Goal: Task Accomplishment & Management: Complete application form

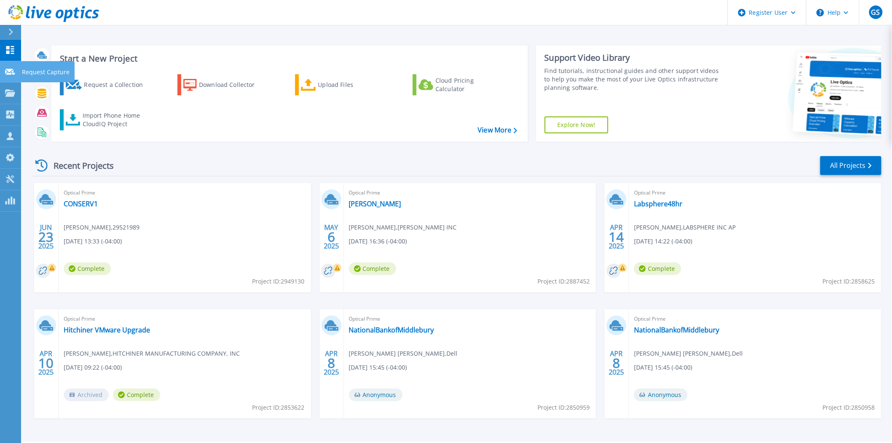
click at [11, 70] on icon at bounding box center [10, 72] width 10 height 6
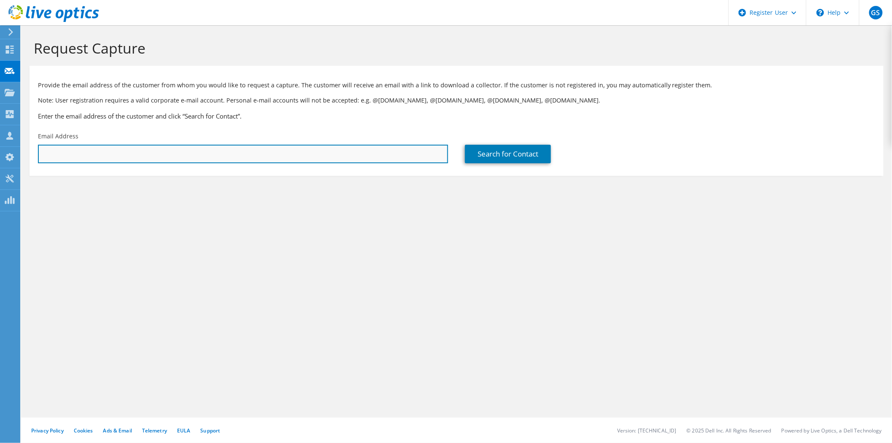
click at [152, 155] on input "text" at bounding box center [243, 154] width 410 height 19
click at [143, 154] on input "text" at bounding box center [243, 154] width 410 height 19
paste input "michael.selinger@kleinschmidtgroup.com;"
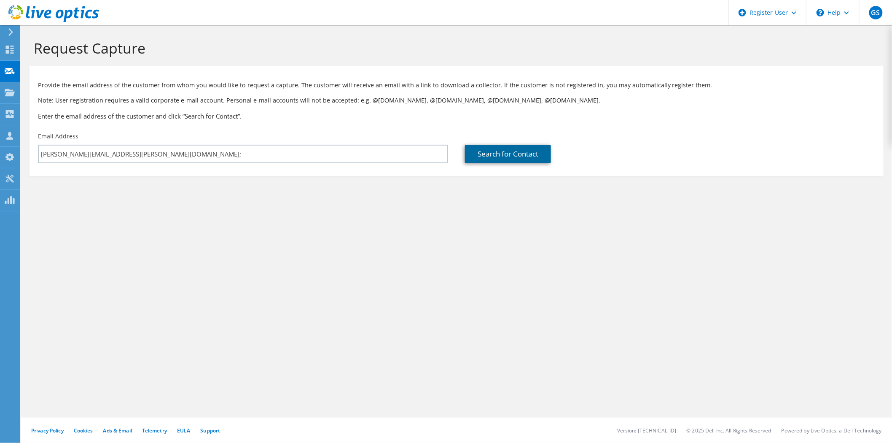
click at [512, 158] on link "Search for Contact" at bounding box center [508, 154] width 86 height 19
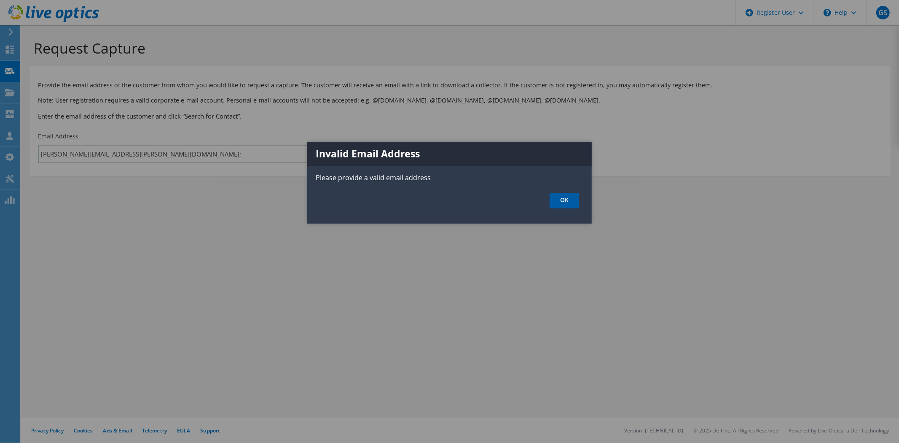
click at [569, 204] on link "OK" at bounding box center [565, 201] width 30 height 16
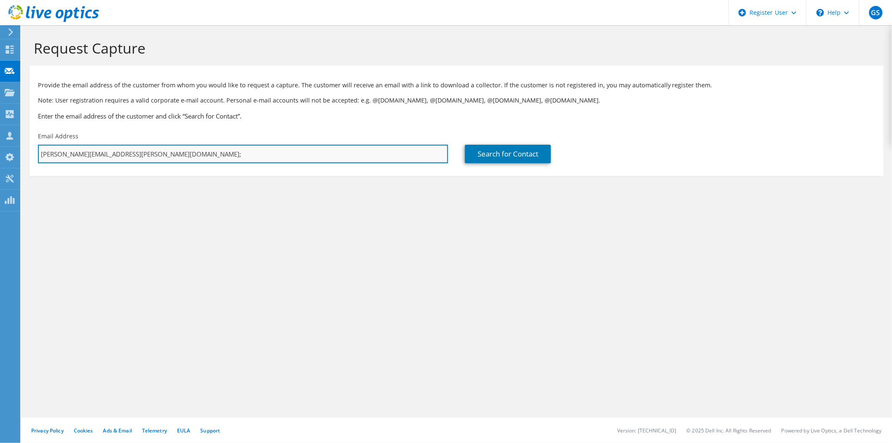
click at [180, 153] on input "michael.selinger@kleinschmidtgroup.com;" at bounding box center [243, 154] width 410 height 19
type input "michael.selinger@kleinschmidtgroup.com"
type input "Kleinschmidt Group"
type input "Michael"
type input "Selinger"
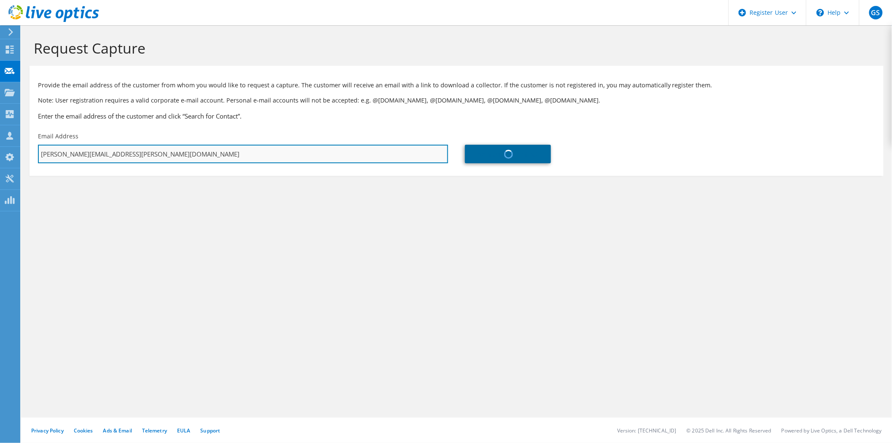
type input "United States"
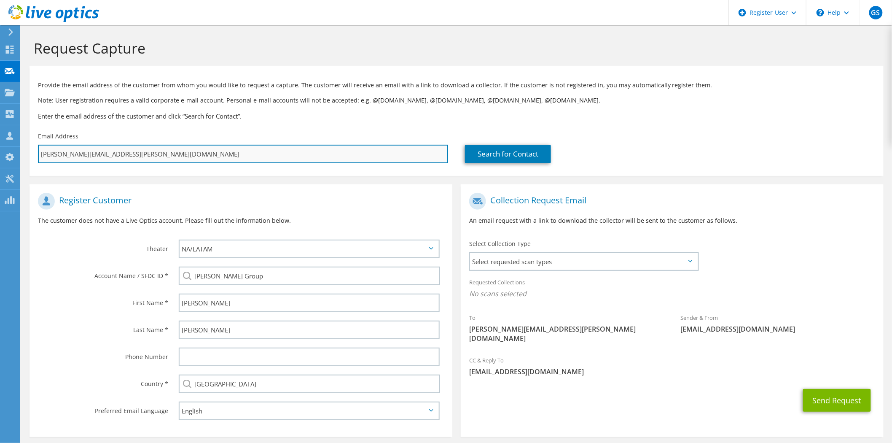
scroll to position [31, 0]
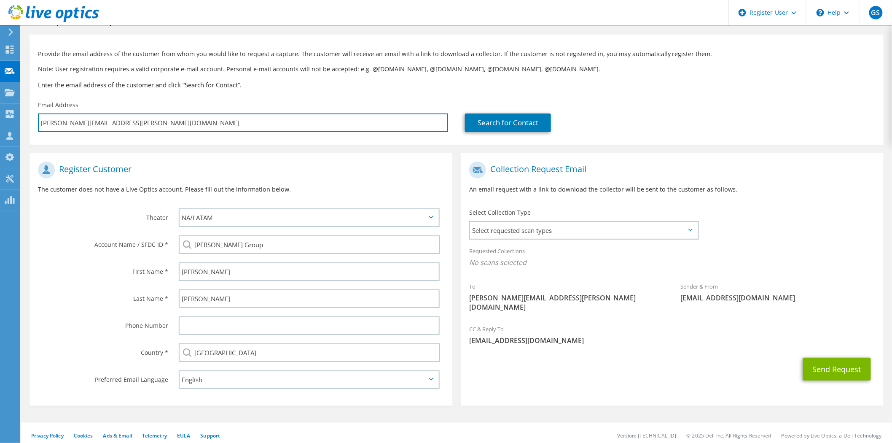
type input "michael.selinger@kleinschmidtgroup.com"
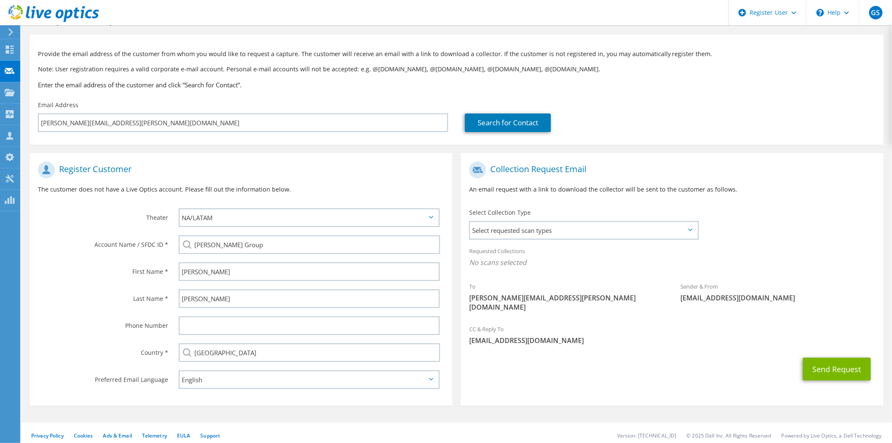
click at [531, 241] on div "Select Collection Type Select requested scan types Server Virtualization Optica…" at bounding box center [584, 223] width 247 height 38
click at [521, 237] on span "Select requested scan types" at bounding box center [584, 230] width 228 height 17
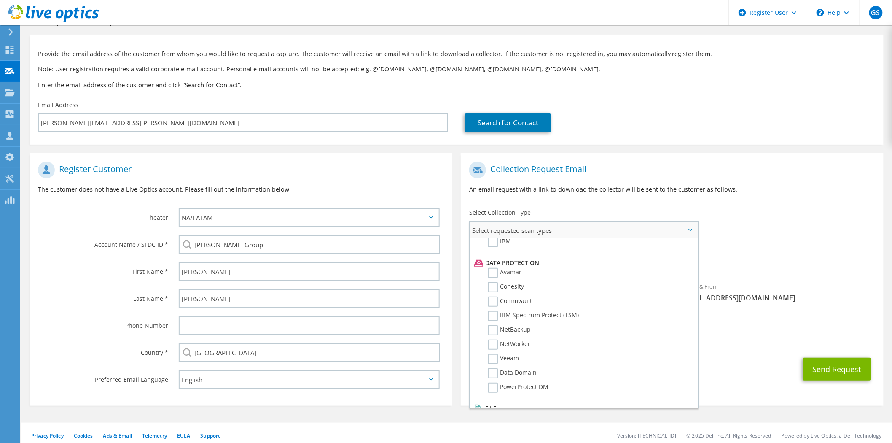
scroll to position [0, 0]
click at [494, 260] on label "Optical Prime" at bounding box center [513, 256] width 51 height 10
click at [0, 0] on input "Optical Prime" at bounding box center [0, 0] width 0 height 0
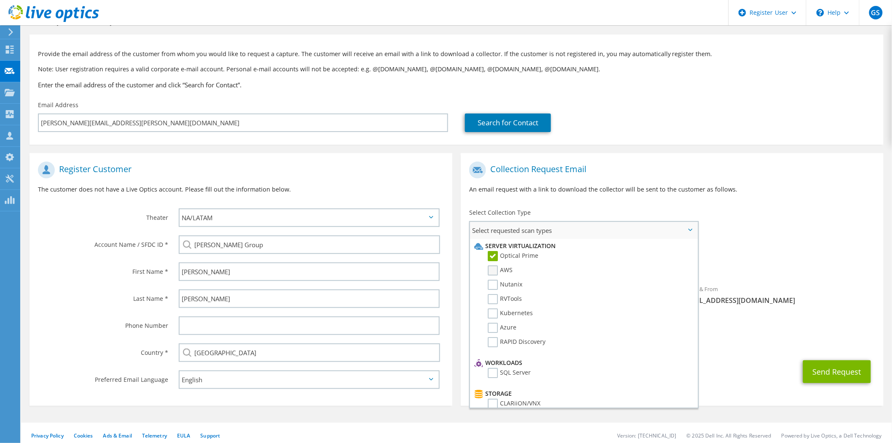
click at [494, 270] on label "AWS" at bounding box center [500, 270] width 25 height 10
click at [0, 0] on input "AWS" at bounding box center [0, 0] width 0 height 0
click at [494, 323] on label "Azure" at bounding box center [502, 328] width 29 height 10
click at [0, 0] on input "Azure" at bounding box center [0, 0] width 0 height 0
click at [747, 374] on div "Send Request" at bounding box center [672, 371] width 423 height 31
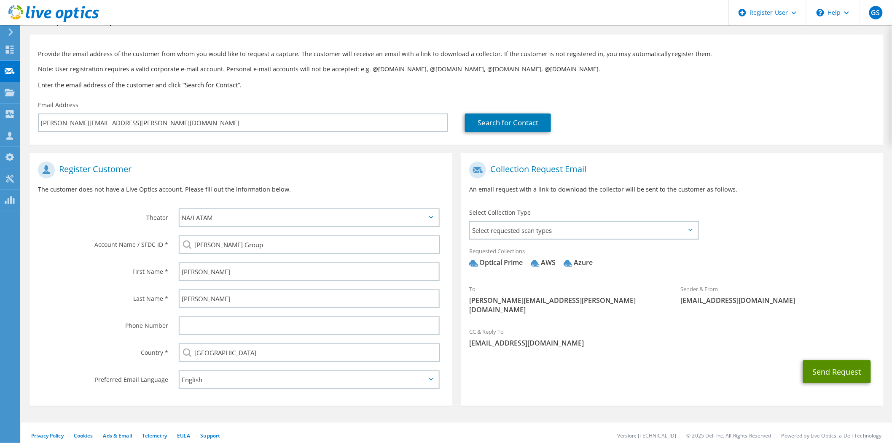
click at [831, 361] on button "Send Request" at bounding box center [837, 371] width 68 height 23
